Goal: Navigation & Orientation: Find specific page/section

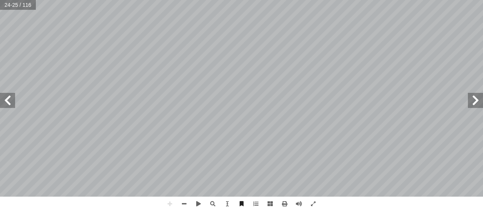
click at [11, 100] on span at bounding box center [7, 100] width 15 height 15
click at [9, 101] on span at bounding box center [7, 100] width 15 height 15
click at [184, 204] on span at bounding box center [184, 204] width 14 height 14
click at [185, 202] on span at bounding box center [184, 204] width 14 height 14
click at [170, 203] on span at bounding box center [170, 204] width 14 height 14
